Goal: Task Accomplishment & Management: Manage account settings

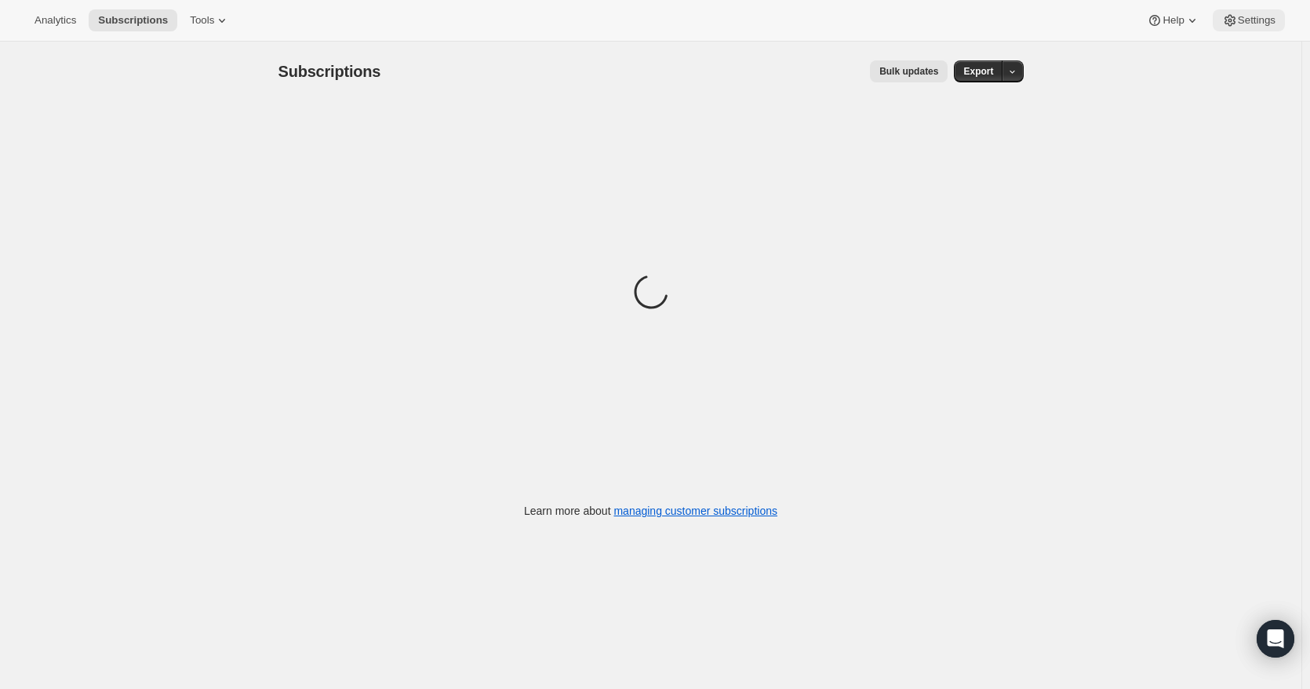
click at [1258, 21] on span "Settings" at bounding box center [1257, 20] width 38 height 13
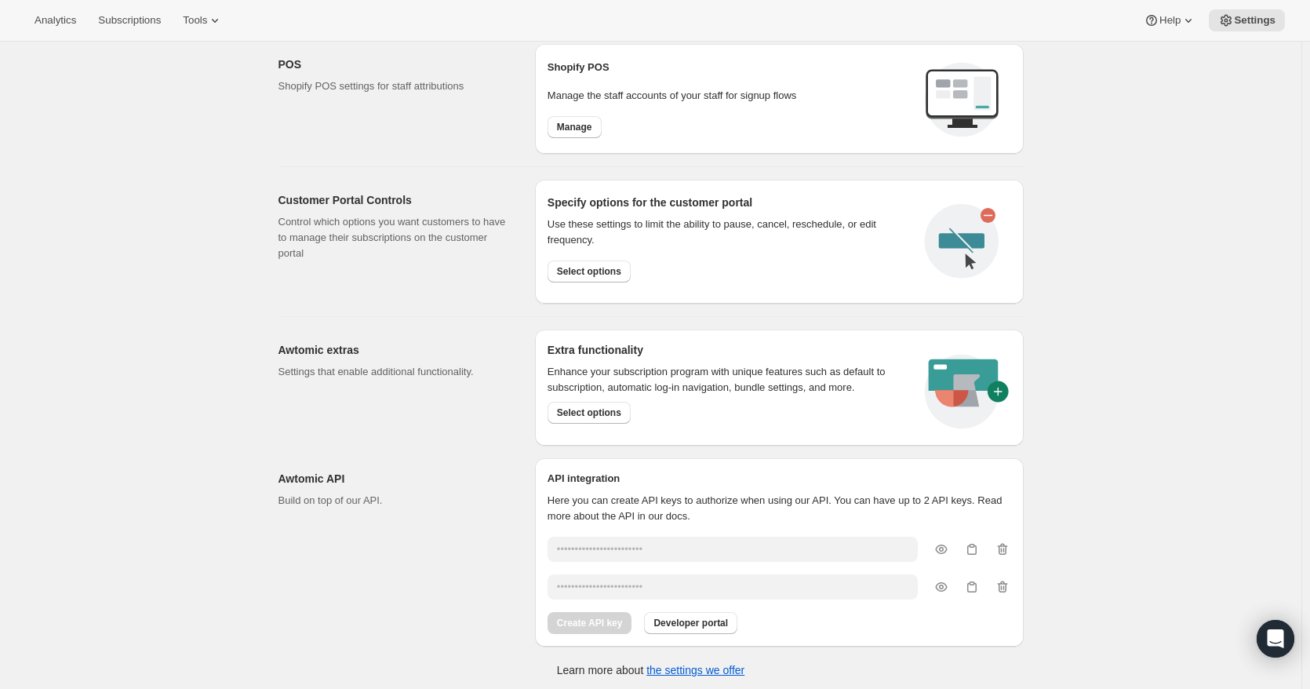
scroll to position [673, 0]
click at [597, 410] on span "Select options" at bounding box center [589, 410] width 64 height 13
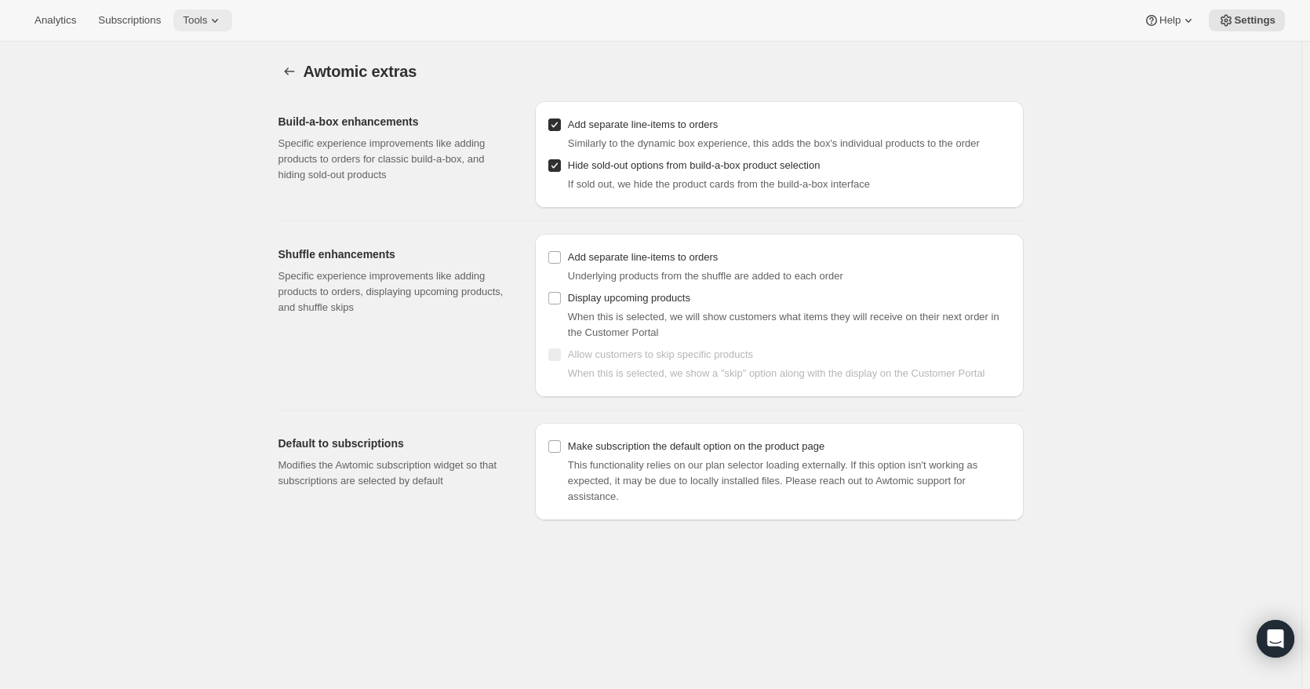
click at [207, 18] on icon at bounding box center [215, 21] width 16 height 16
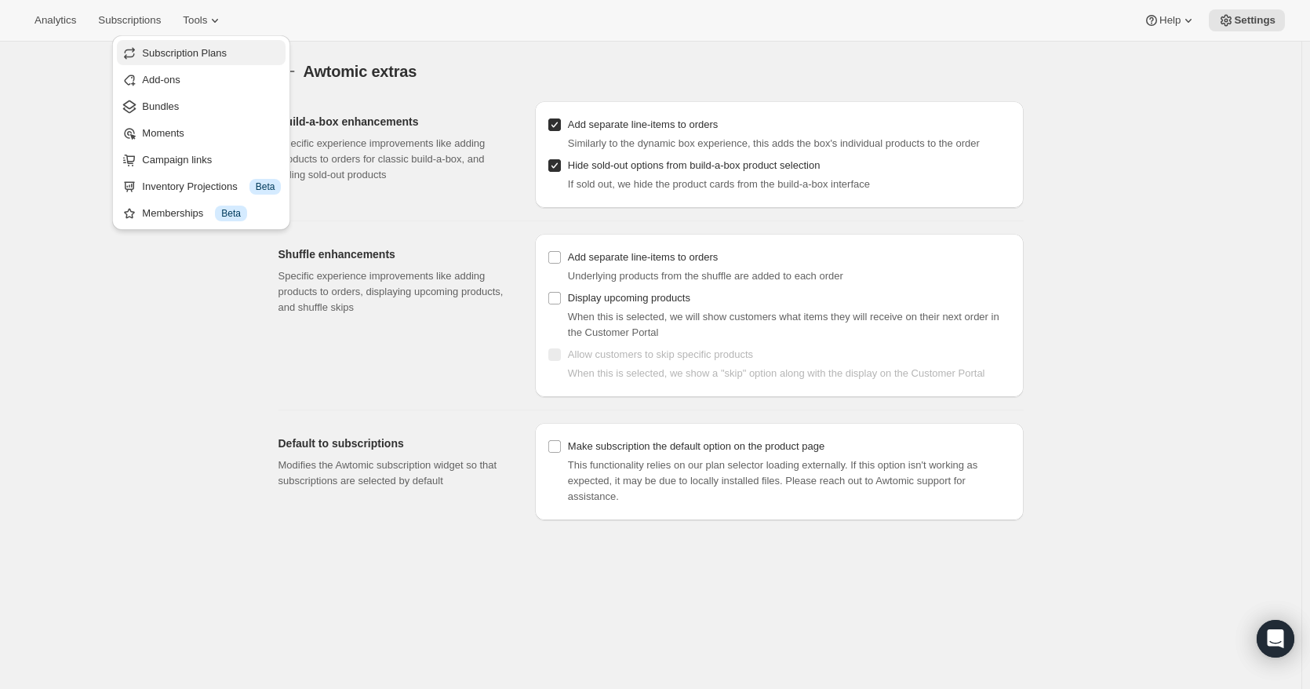
click at [194, 55] on span "Subscription Plans" at bounding box center [184, 53] width 85 height 12
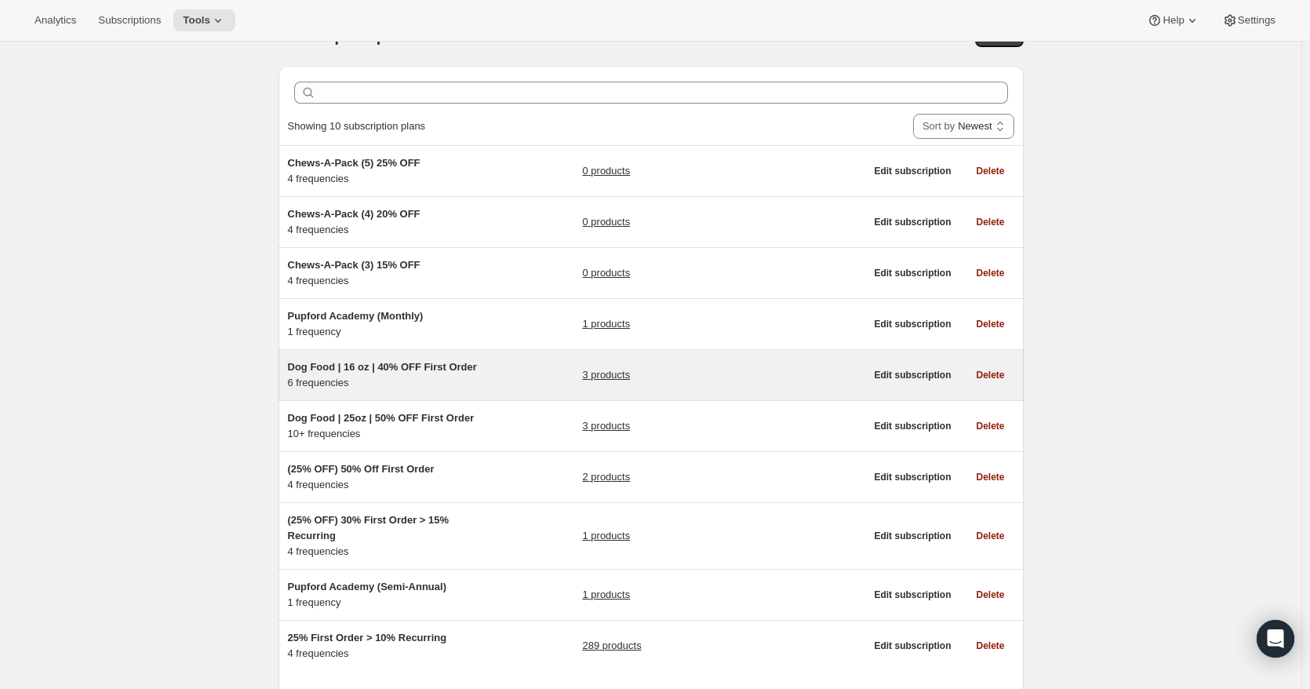
scroll to position [124, 0]
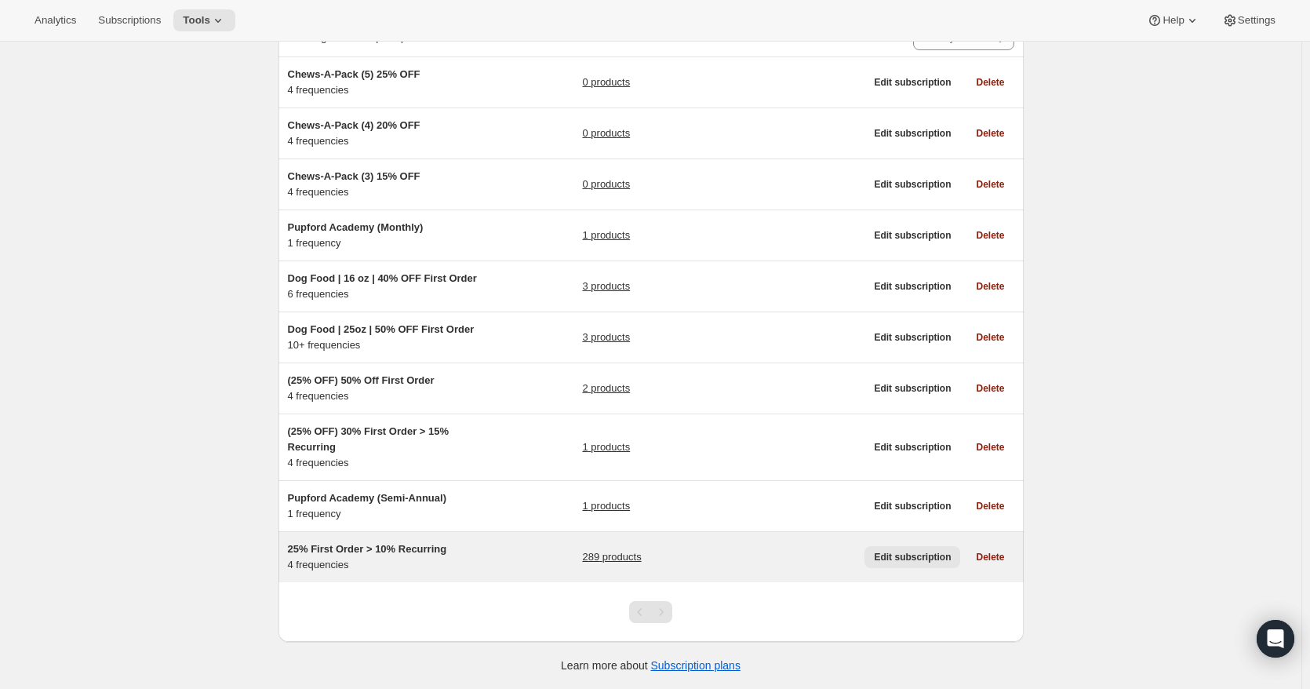
click at [909, 553] on span "Edit subscription" at bounding box center [912, 557] width 77 height 13
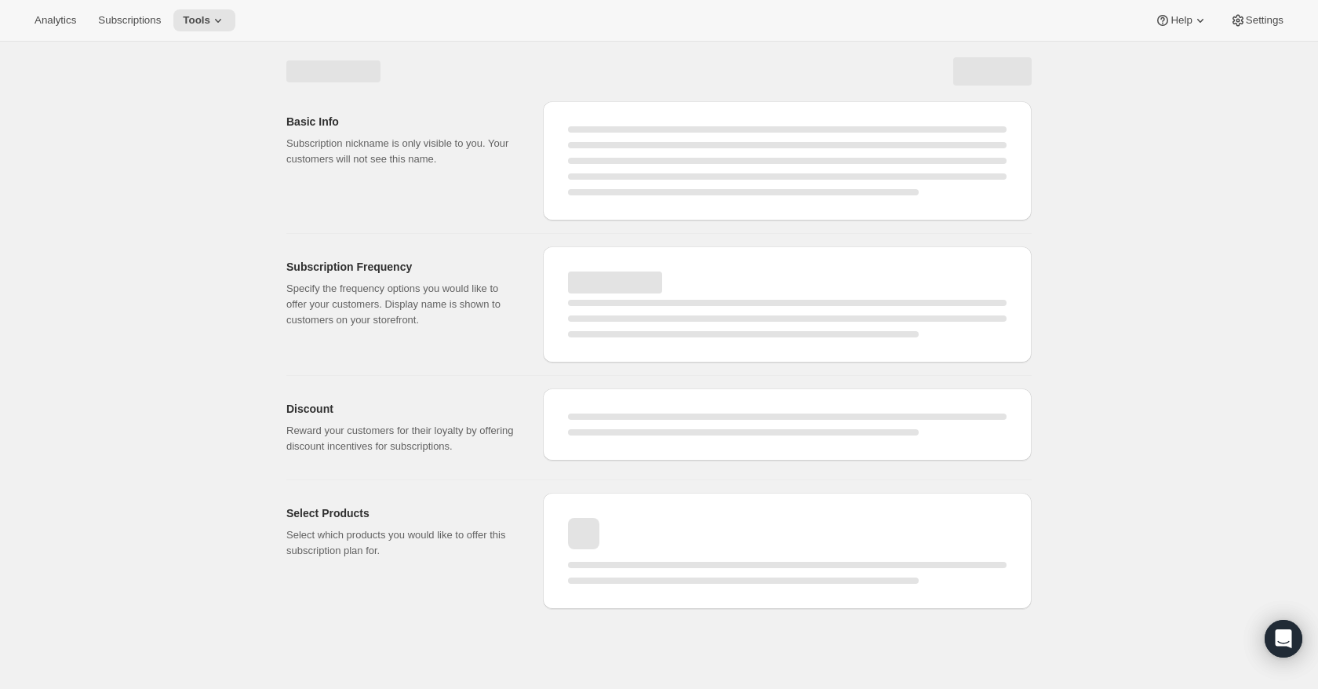
select select "WEEK"
select select "MONTH"
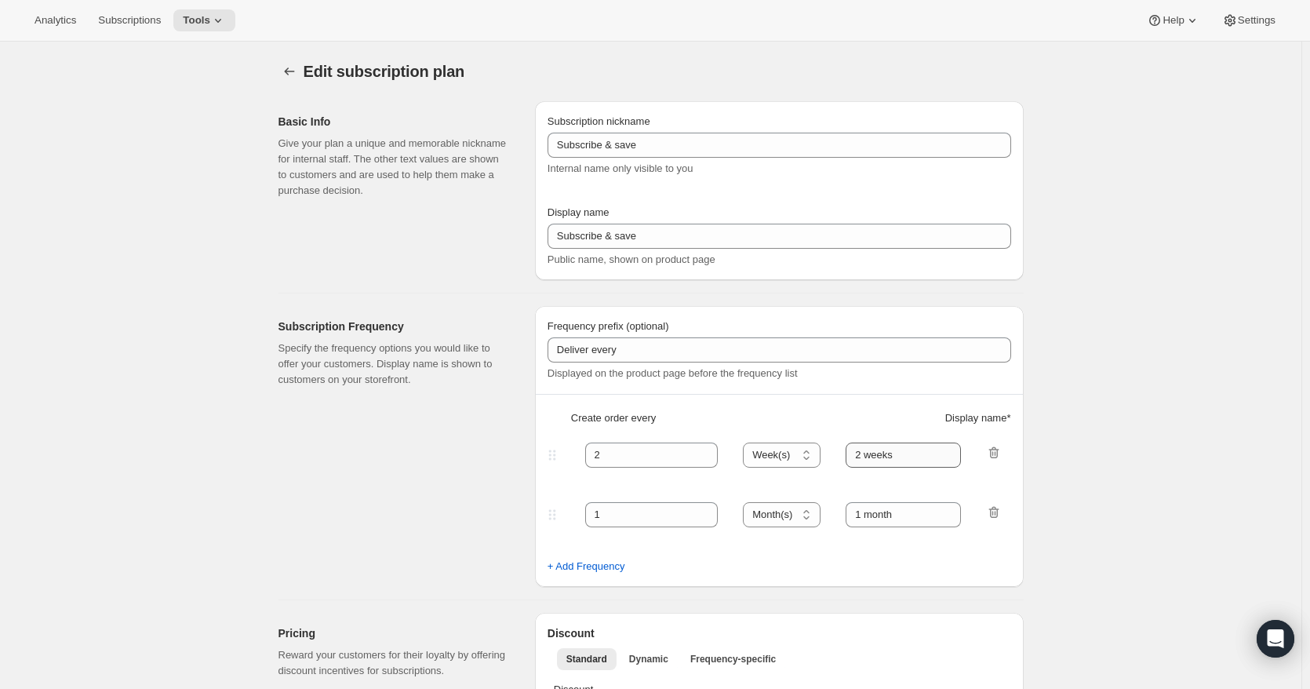
type input "25% First Order > 10% Recurring"
type input "Subscribe & Save"
select select "WEEK"
select select "MONTH"
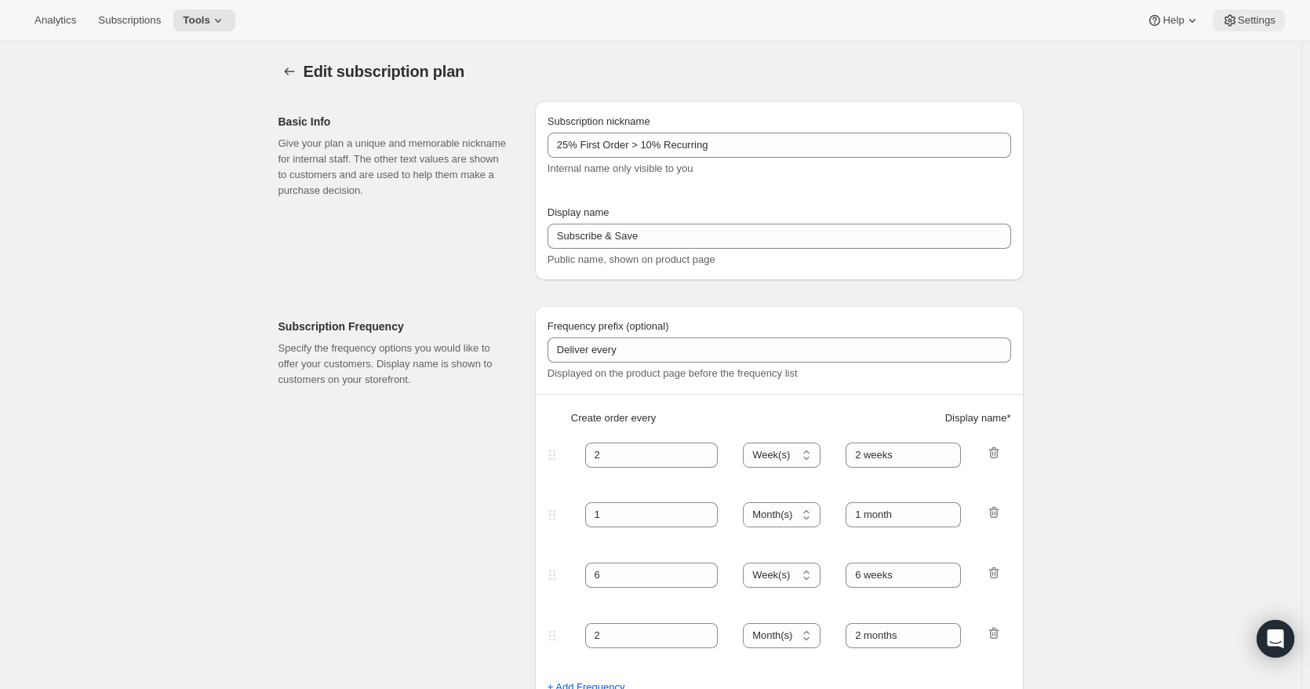
click at [1245, 17] on span "Settings" at bounding box center [1257, 20] width 38 height 13
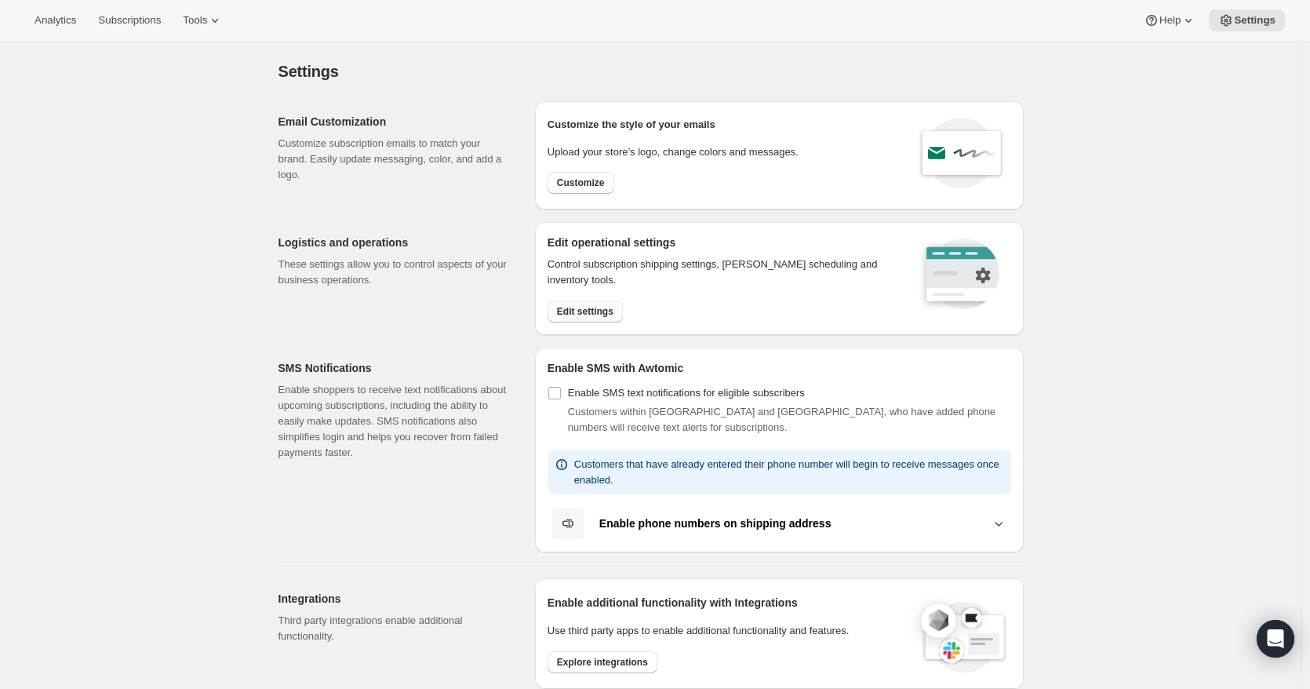
click at [588, 307] on span "Edit settings" at bounding box center [585, 311] width 56 height 13
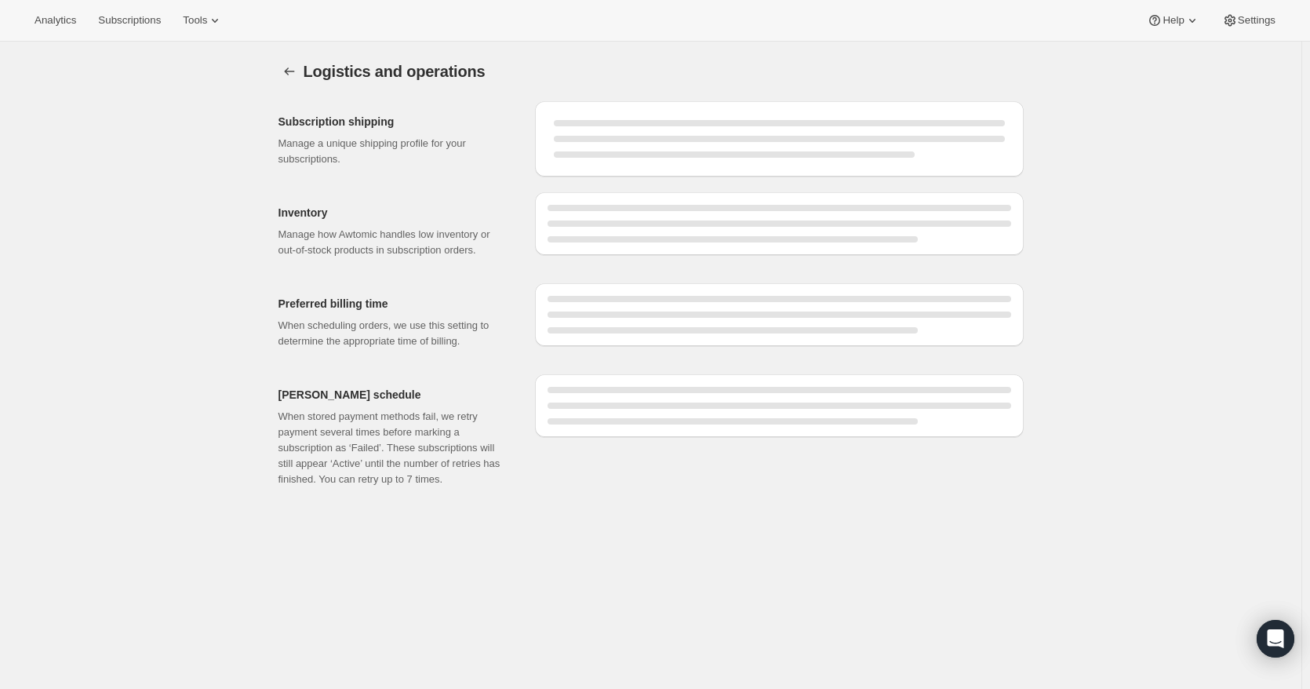
select select "DAY"
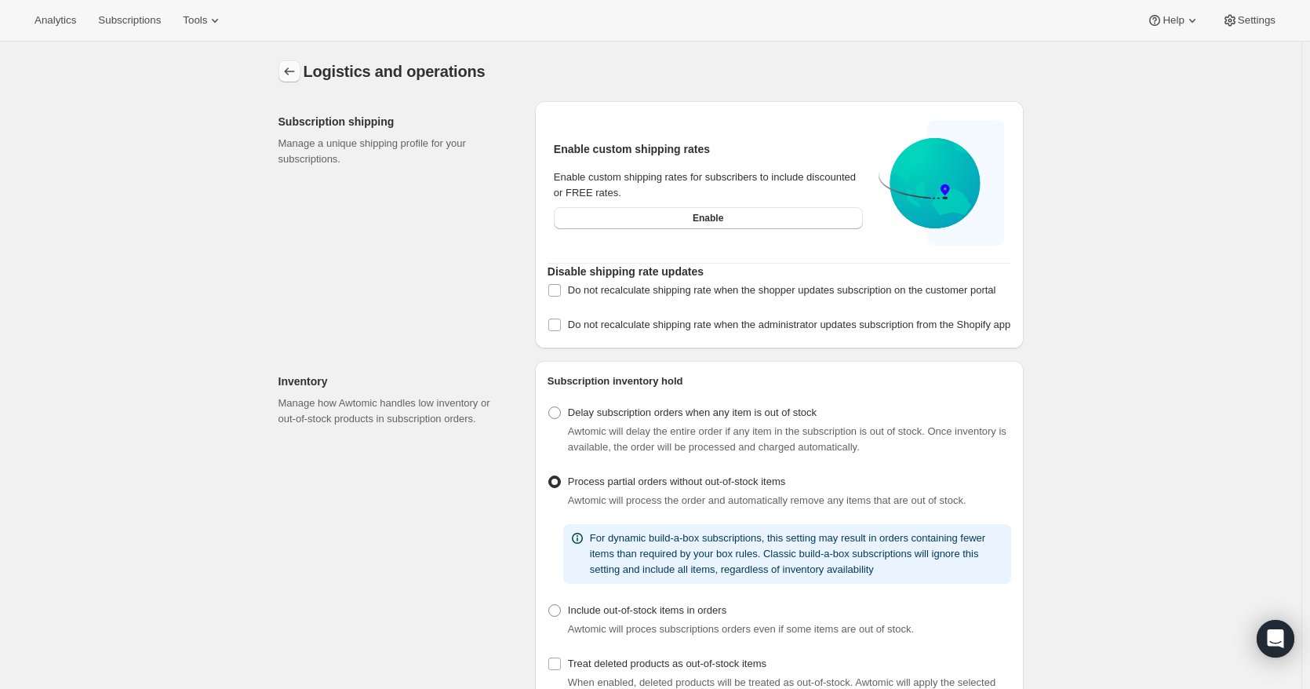
click at [293, 74] on icon "Settings" at bounding box center [290, 72] width 16 height 16
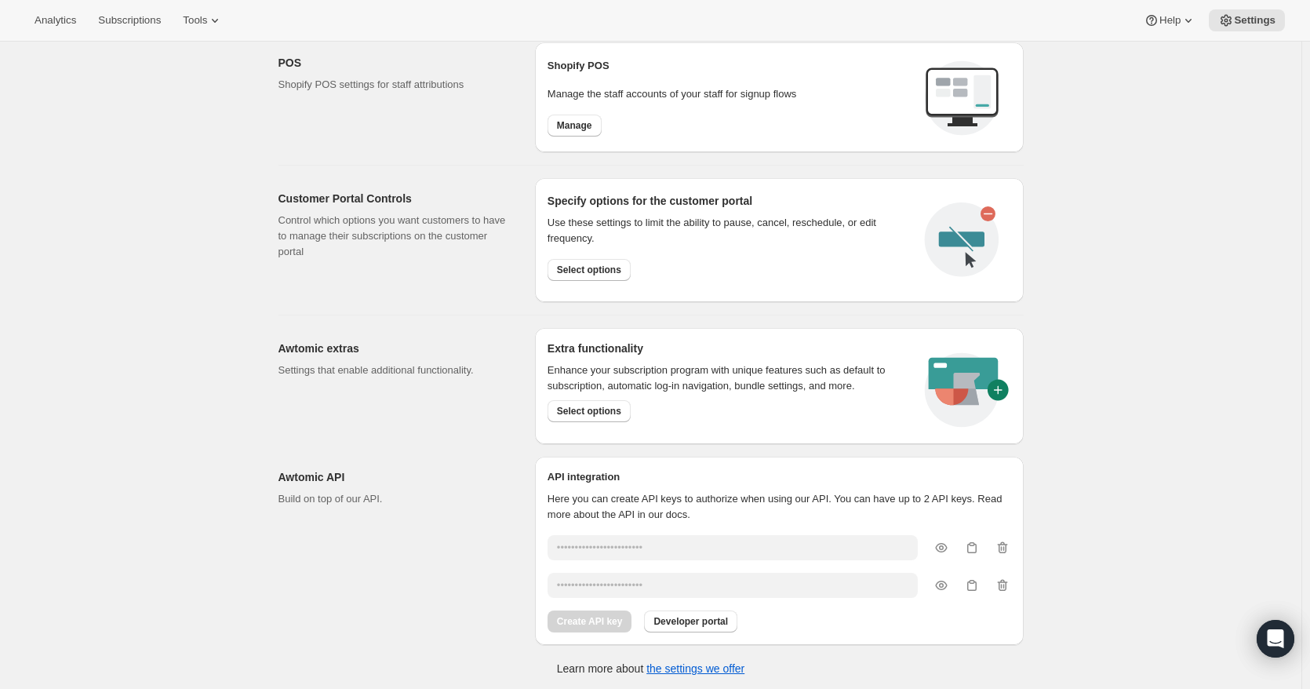
scroll to position [673, 0]
click at [592, 268] on span "Select options" at bounding box center [589, 269] width 64 height 13
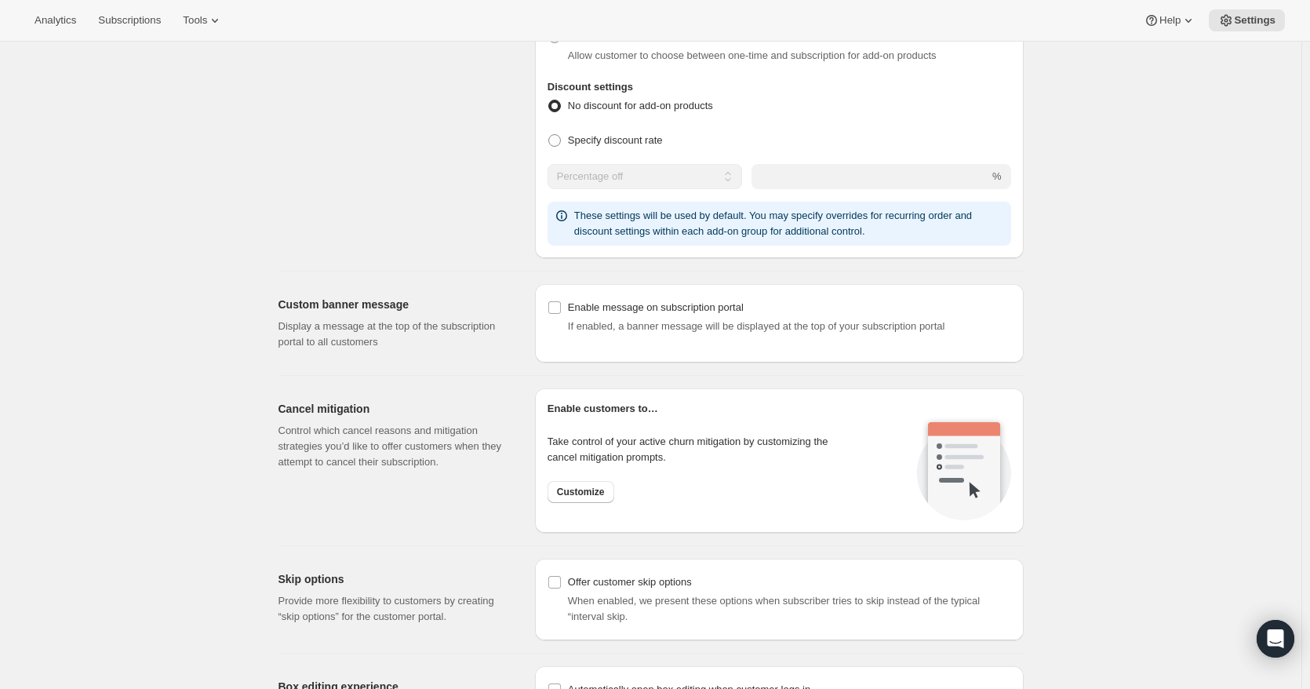
scroll to position [863, 0]
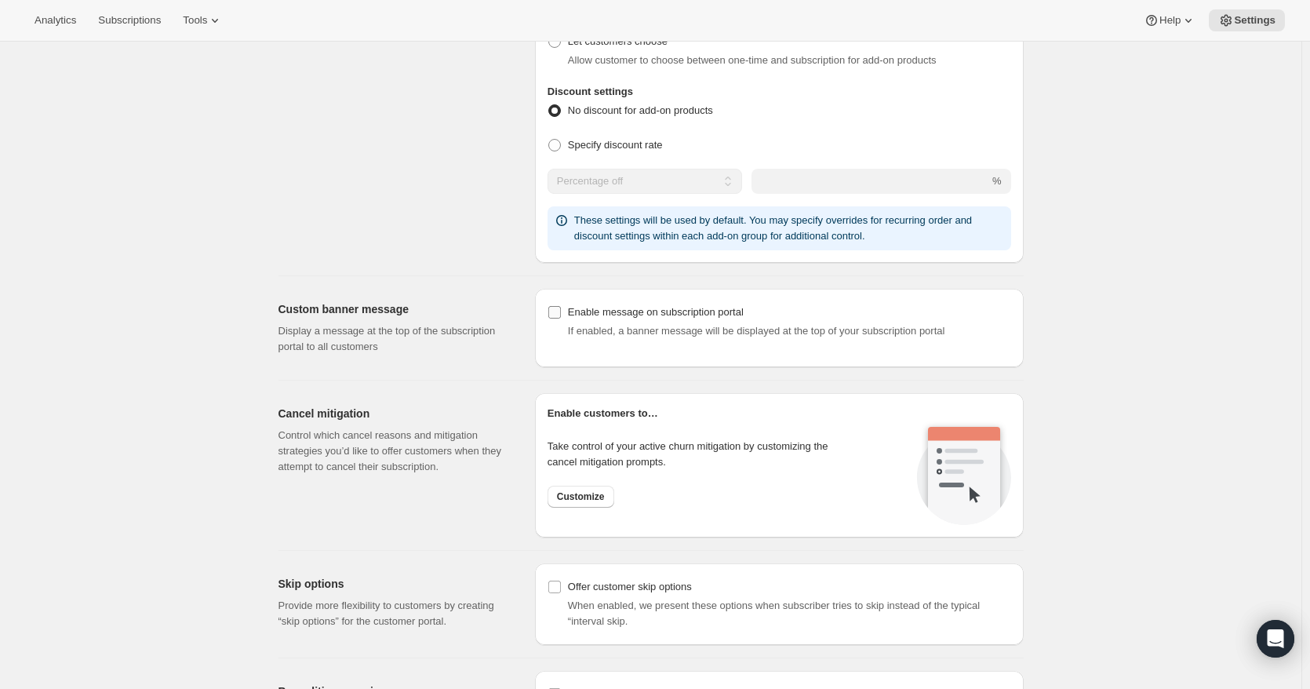
click at [556, 313] on input "Enable message on subscription portal" at bounding box center [554, 312] width 13 height 13
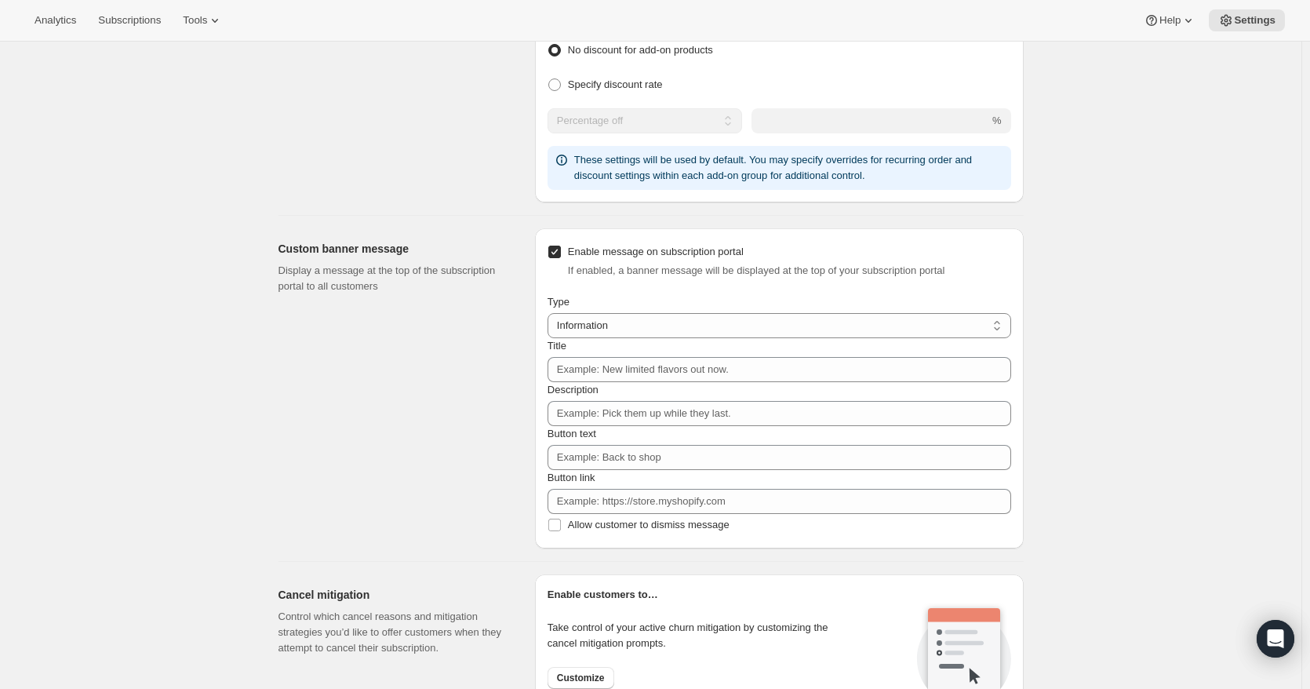
scroll to position [1020, 0]
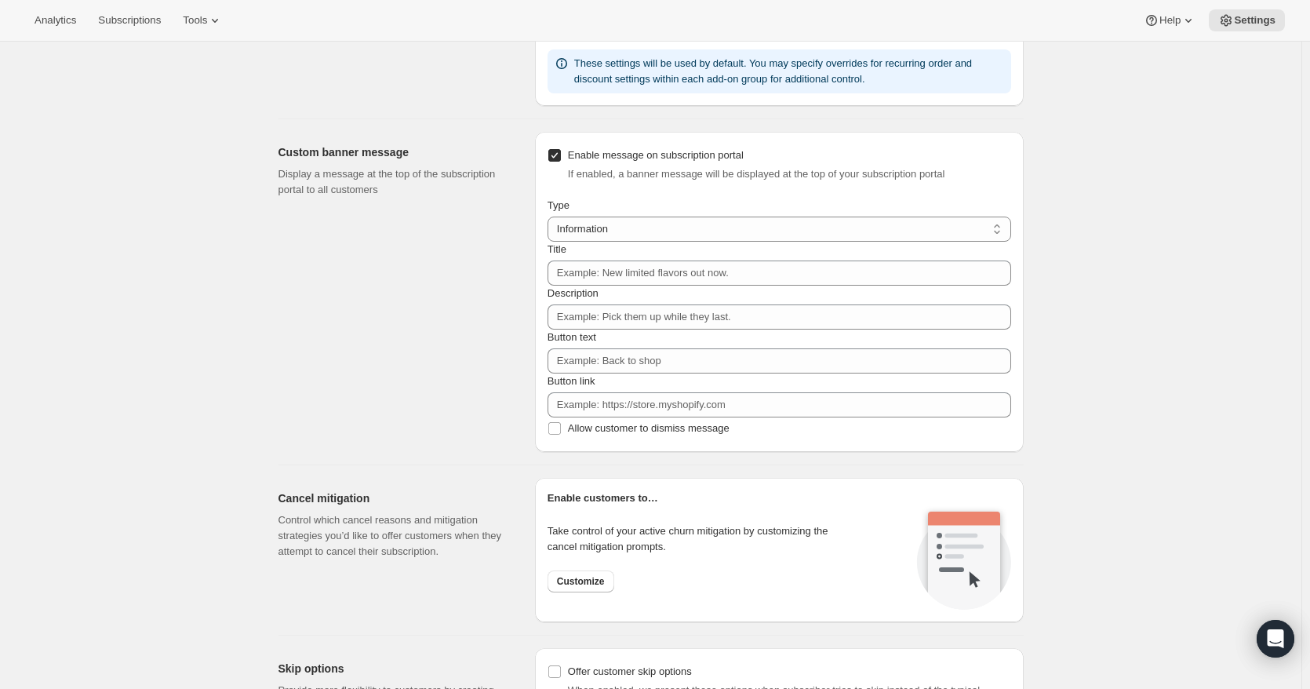
click at [560, 159] on input "Enable message on subscription portal" at bounding box center [554, 155] width 13 height 13
checkbox input "false"
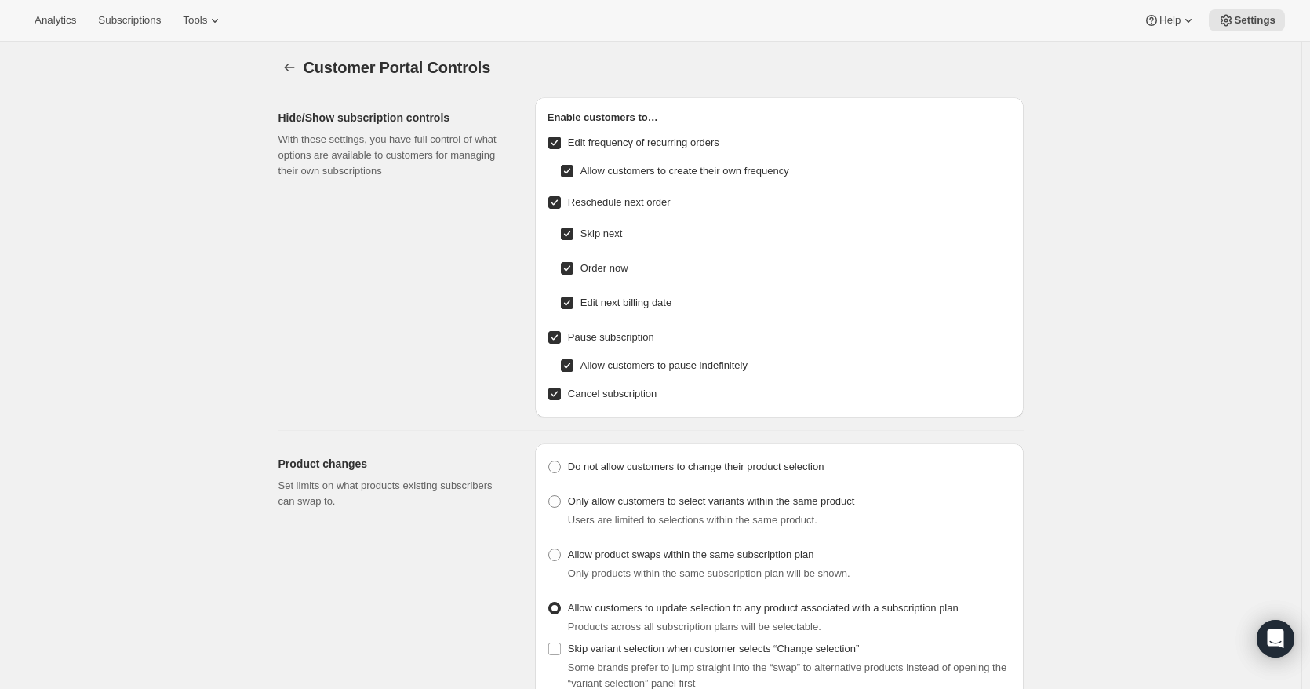
scroll to position [0, 0]
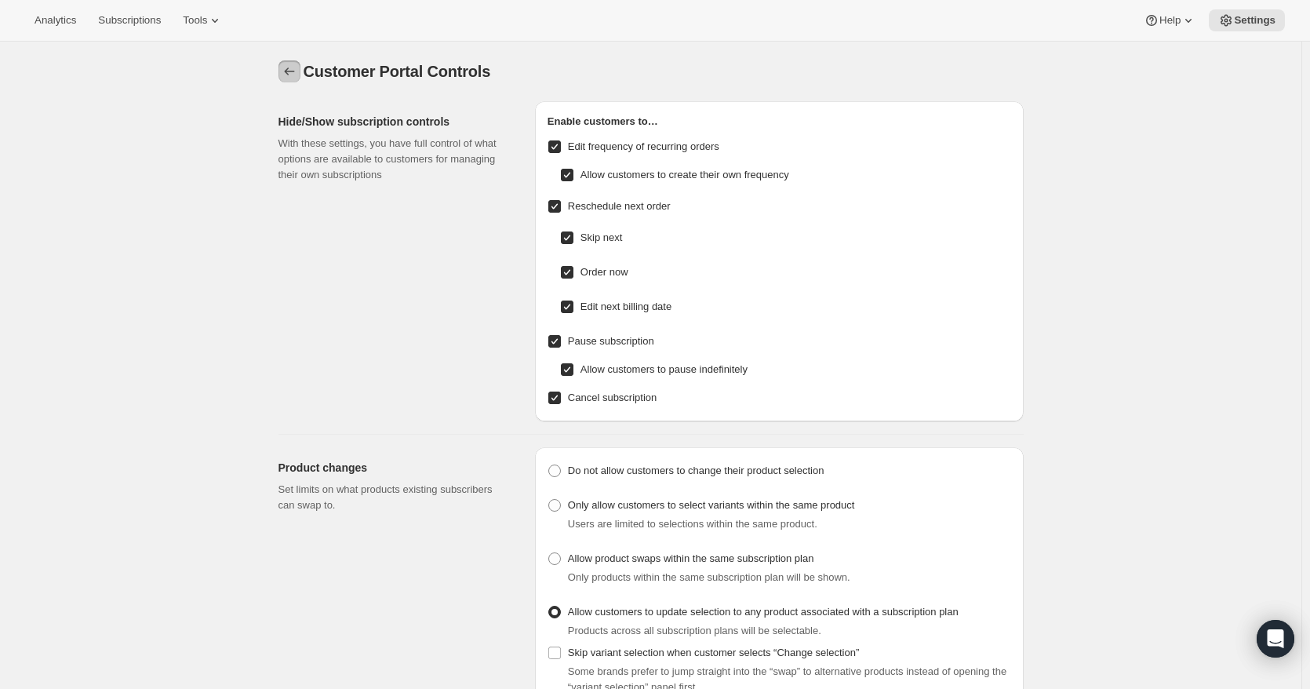
click at [292, 65] on icon "Settings" at bounding box center [290, 72] width 16 height 16
